Goal: Task Accomplishment & Management: Manage account settings

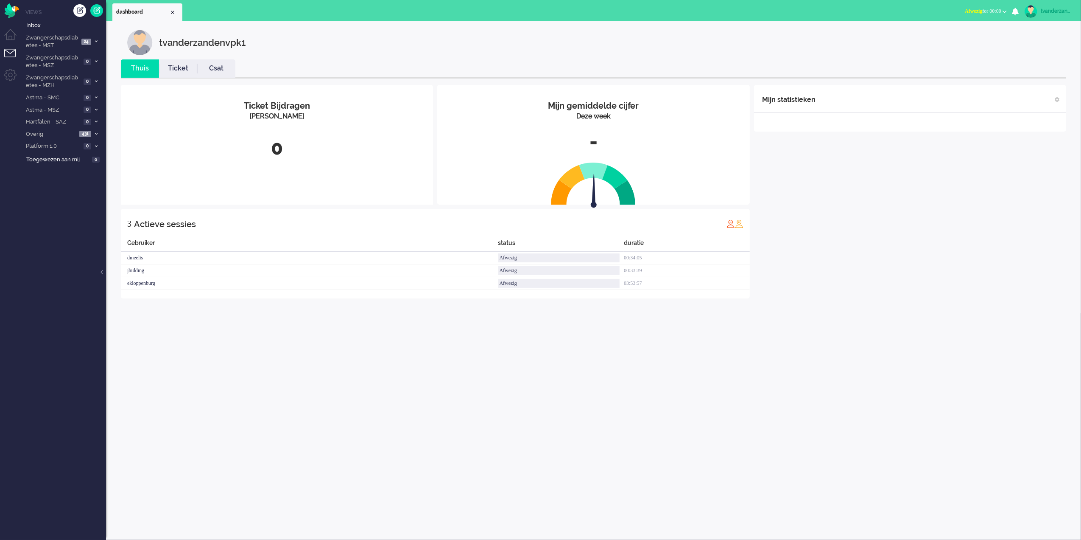
click at [1052, 15] on link "tvanderzandenvpk1" at bounding box center [1048, 11] width 50 height 13
click at [1029, 59] on link "Instellingen" at bounding box center [1047, 57] width 59 height 8
select select "browser"
select select "nl"
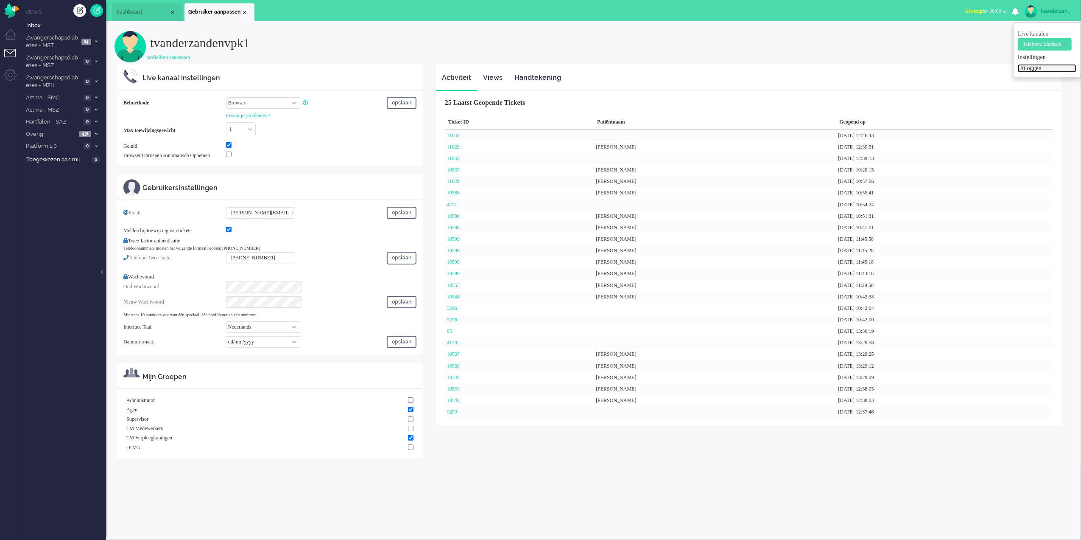
click at [1046, 67] on link "Uitloggen" at bounding box center [1047, 68] width 59 height 8
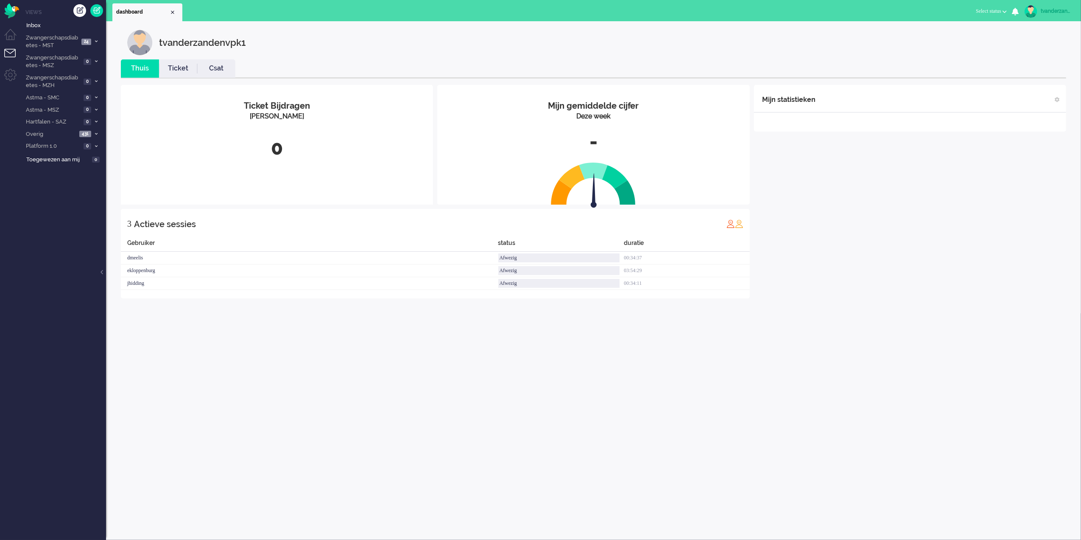
click at [1049, 12] on div "tvanderzandenvpk1" at bounding box center [1057, 11] width 32 height 8
click at [1042, 61] on link "Instellingen" at bounding box center [1047, 57] width 59 height 8
select select
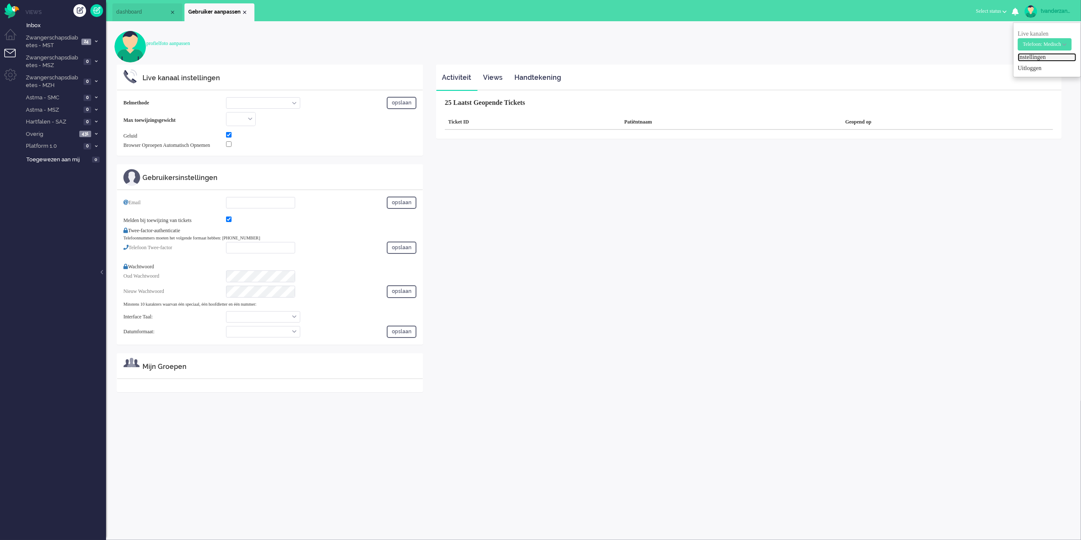
select select "browser"
checkbox input "true"
type input "t.vanderzanden+vpk1@zorgbijjou.nl"
checkbox input "true"
type input "+31123456789"
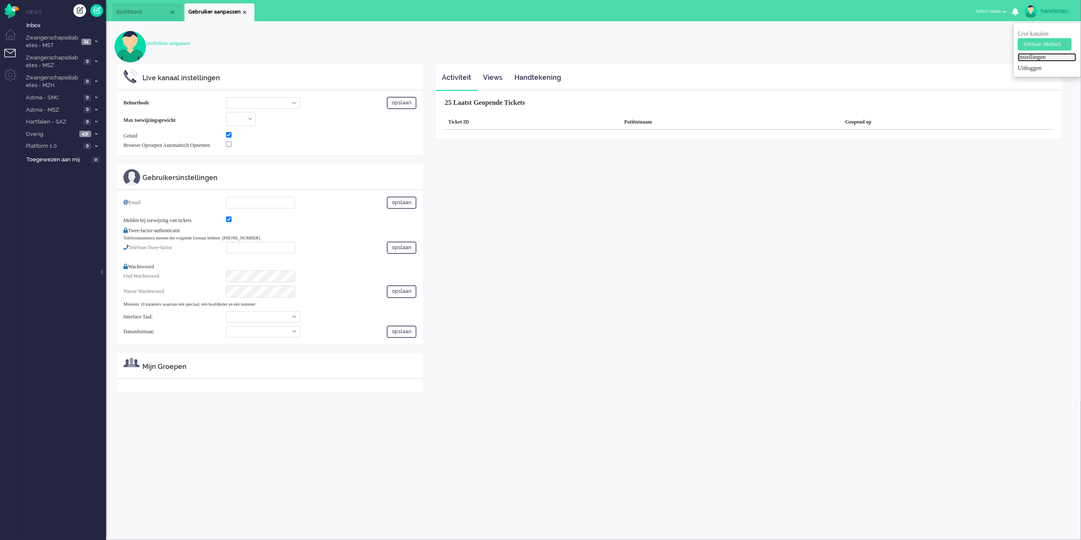
select select "nl"
select select "en_GB"
